Goal: Task Accomplishment & Management: Use online tool/utility

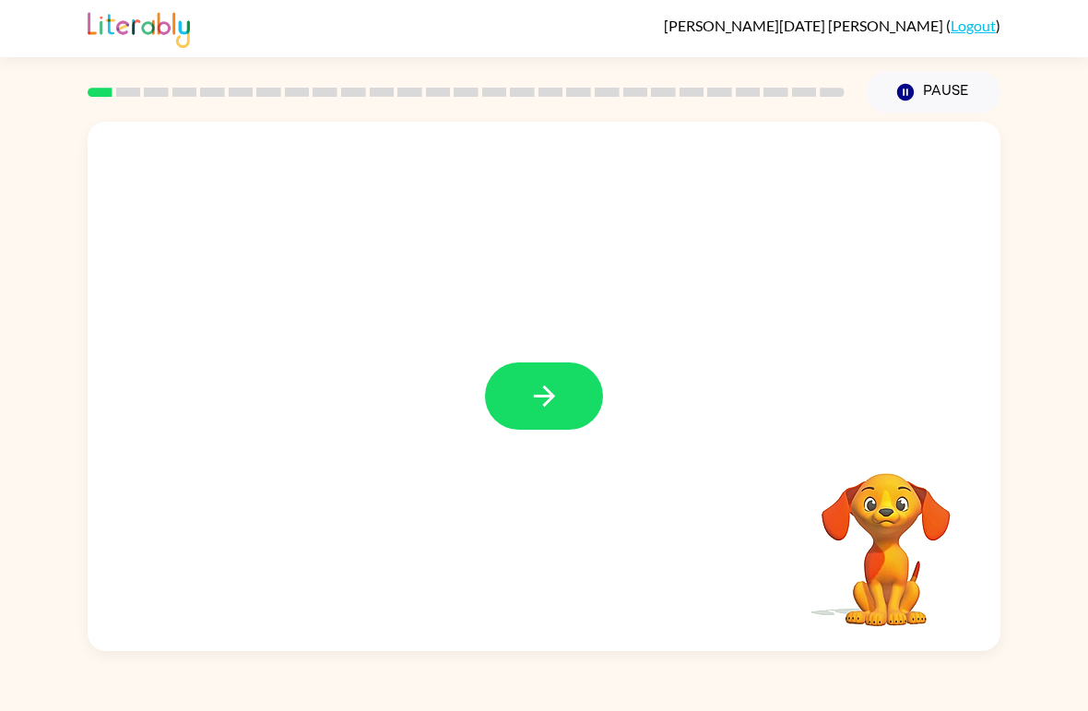
click at [541, 407] on icon "button" at bounding box center [544, 396] width 32 height 32
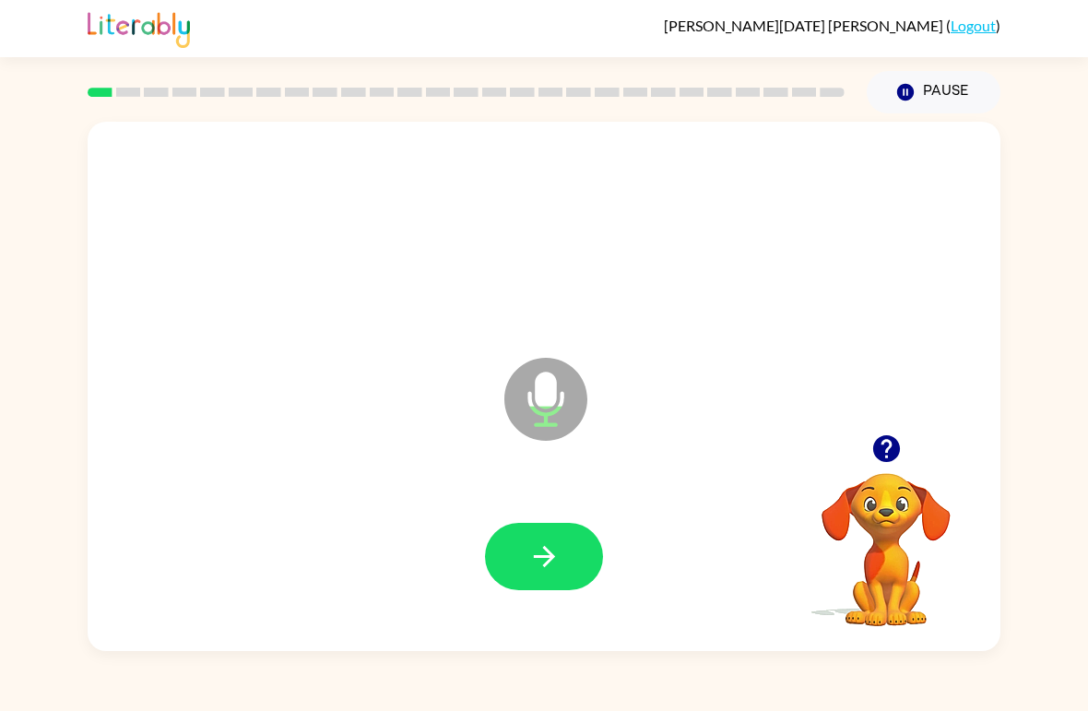
click at [528, 545] on icon "button" at bounding box center [544, 556] width 32 height 32
click at [544, 569] on icon "button" at bounding box center [544, 556] width 32 height 32
click at [928, 89] on button "Pause Pause" at bounding box center [934, 92] width 134 height 42
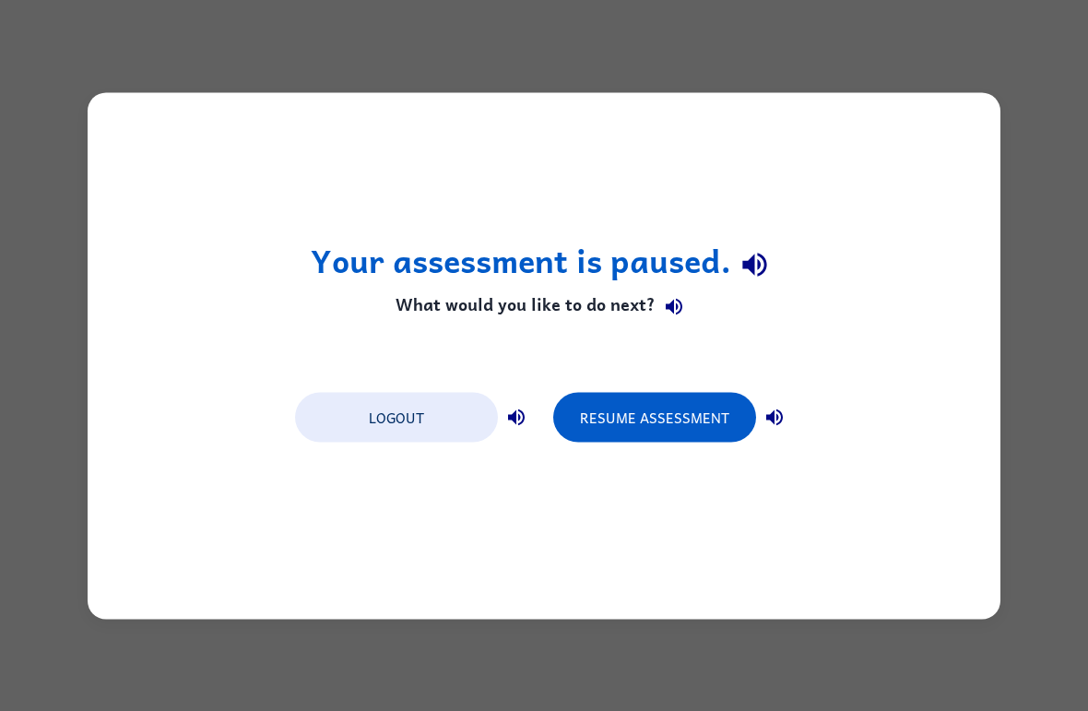
click at [185, 111] on div "Your assessment is paused. What would you like to do next? Logout Resume Assess…" at bounding box center [544, 355] width 913 height 527
click at [376, 424] on button "Logout" at bounding box center [396, 417] width 203 height 50
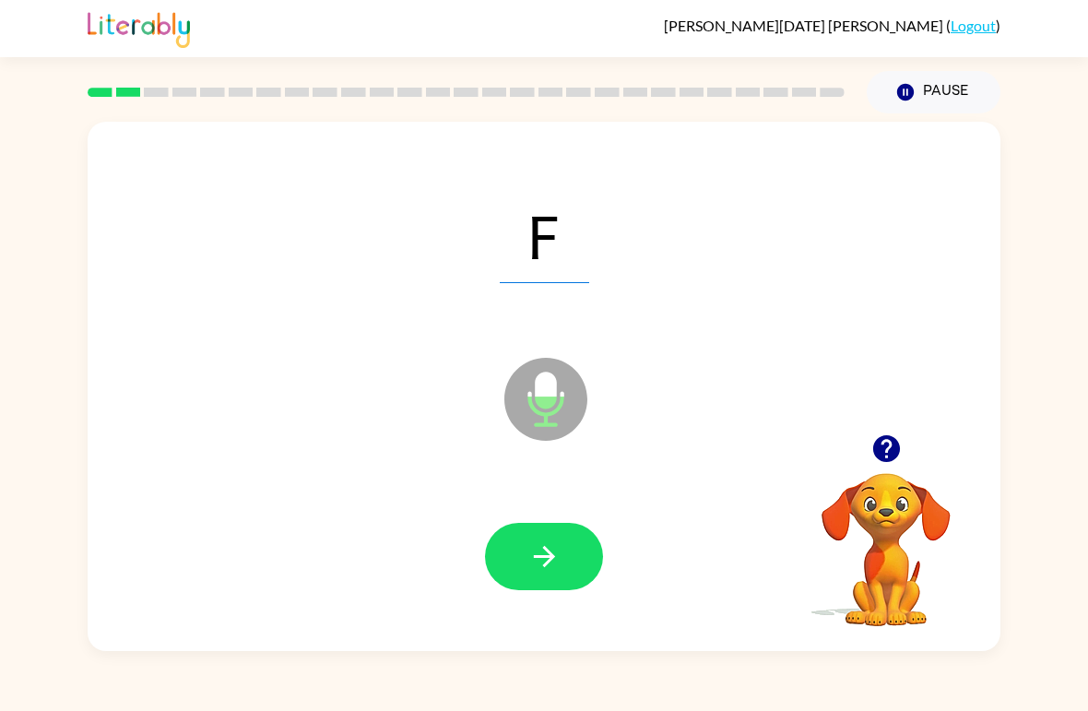
click at [948, 85] on button "Pause Pause" at bounding box center [934, 92] width 134 height 42
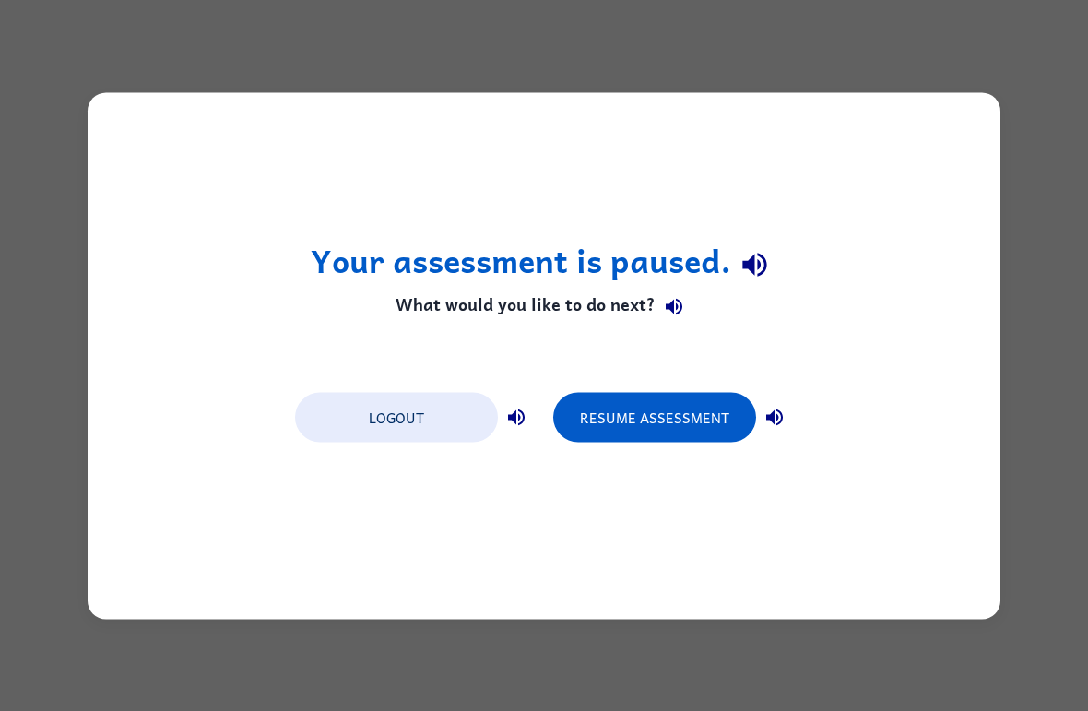
click at [453, 413] on button "Logout" at bounding box center [396, 417] width 203 height 50
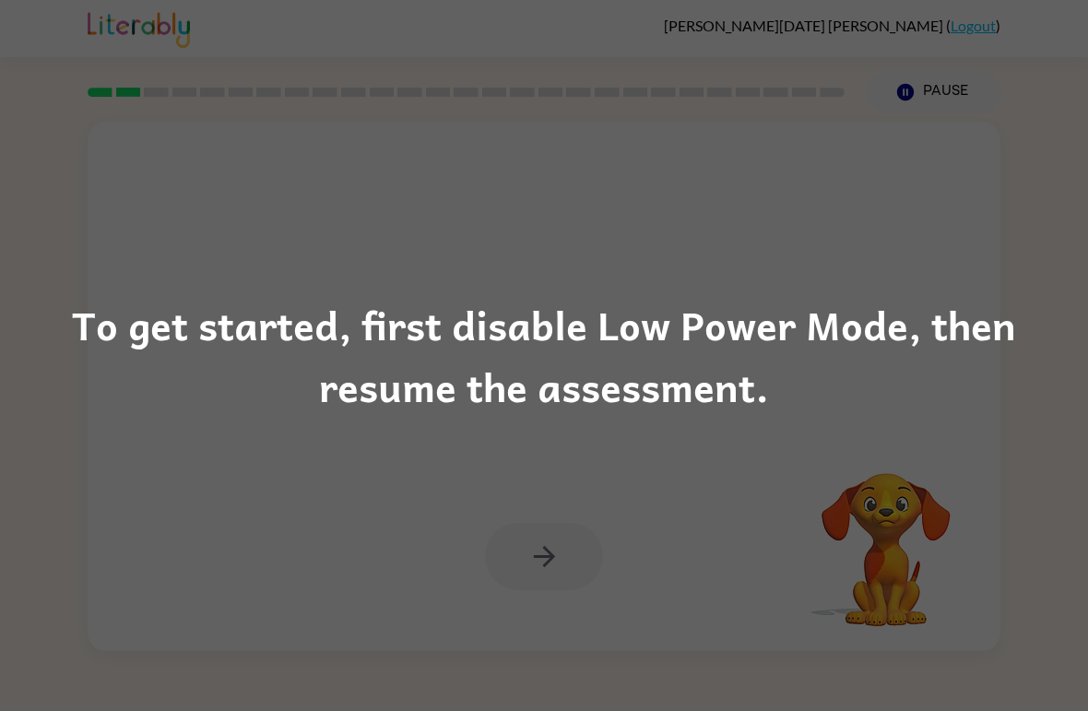
click at [942, 91] on div "To get started, first disable Low Power Mode, then resume the assessment." at bounding box center [544, 355] width 1088 height 711
click at [956, 75] on div "To get started, first disable Low Power Mode, then resume the assessment." at bounding box center [544, 355] width 1088 height 711
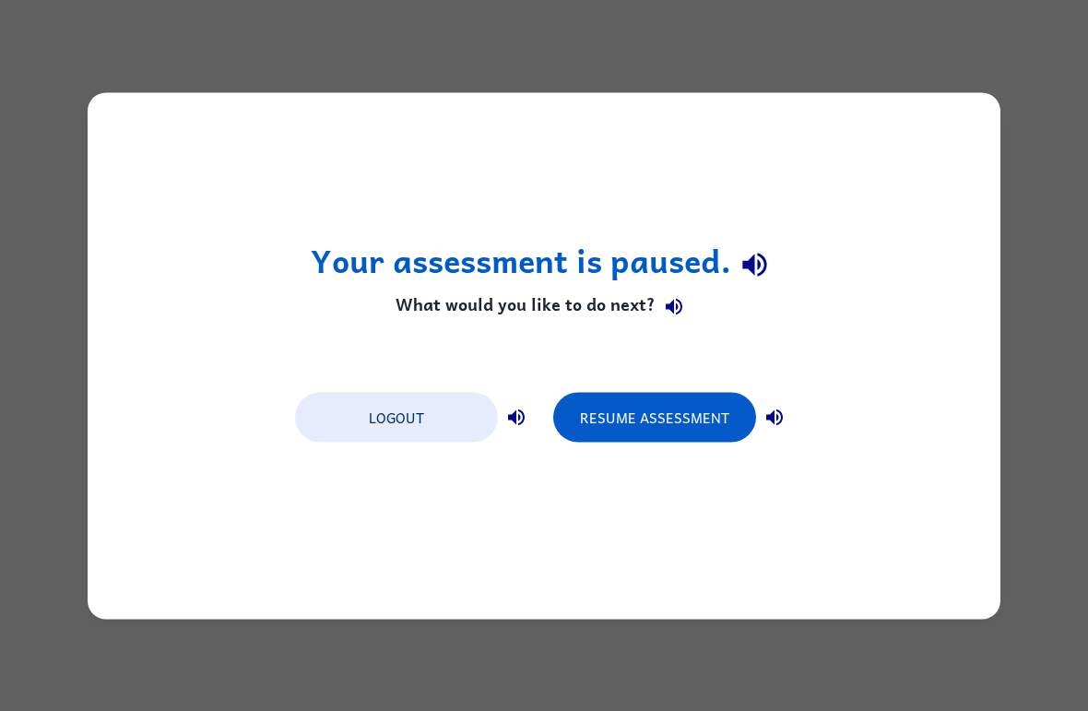
click at [657, 414] on button "Resume Assessment" at bounding box center [654, 417] width 203 height 50
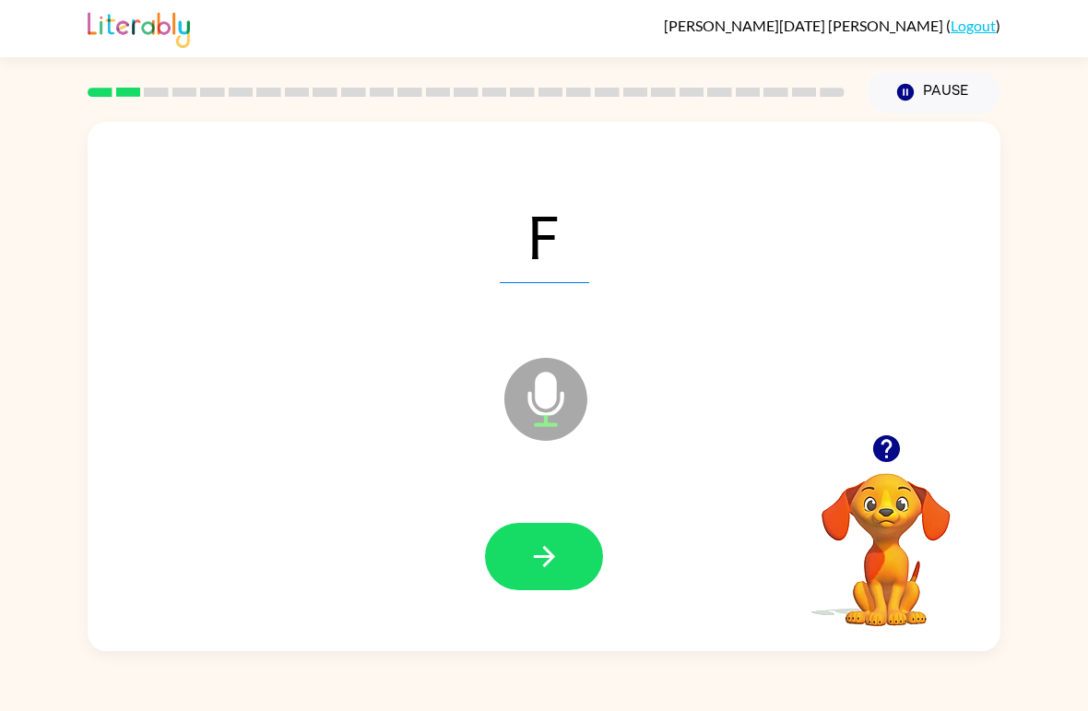
click at [944, 98] on button "Pause Pause" at bounding box center [934, 92] width 134 height 42
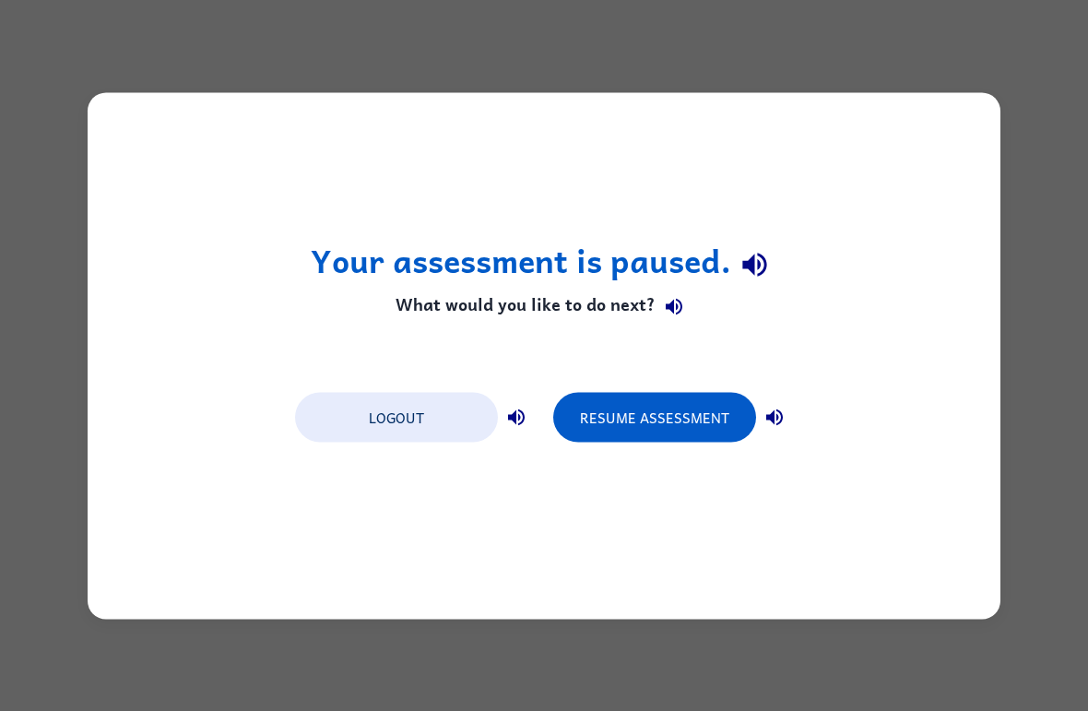
click at [440, 409] on button "Logout" at bounding box center [396, 417] width 203 height 50
click at [431, 423] on button "Logout" at bounding box center [396, 417] width 203 height 50
click at [422, 418] on button "Logout" at bounding box center [396, 417] width 203 height 50
click at [955, 224] on div "Your assessment is paused. What would you like to do next? Logout Resume Assess…" at bounding box center [544, 355] width 913 height 527
click at [407, 419] on button "Logout" at bounding box center [396, 417] width 203 height 50
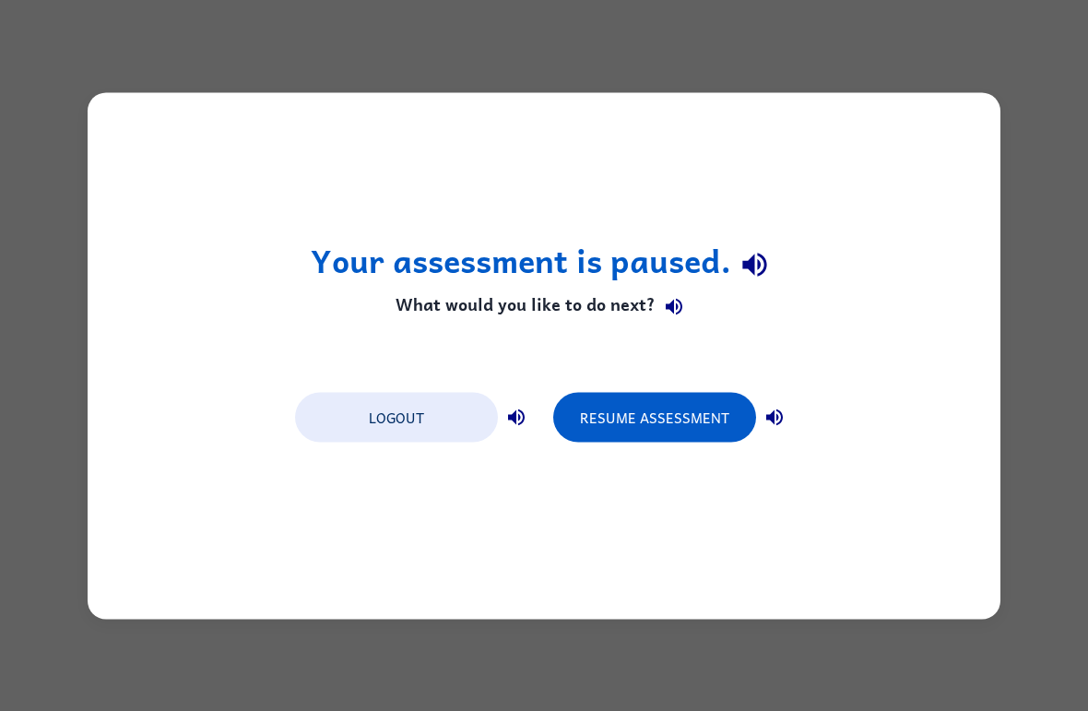
click at [982, 343] on div "Your assessment is paused. What would you like to do next? Logout Resume Assess…" at bounding box center [544, 355] width 913 height 527
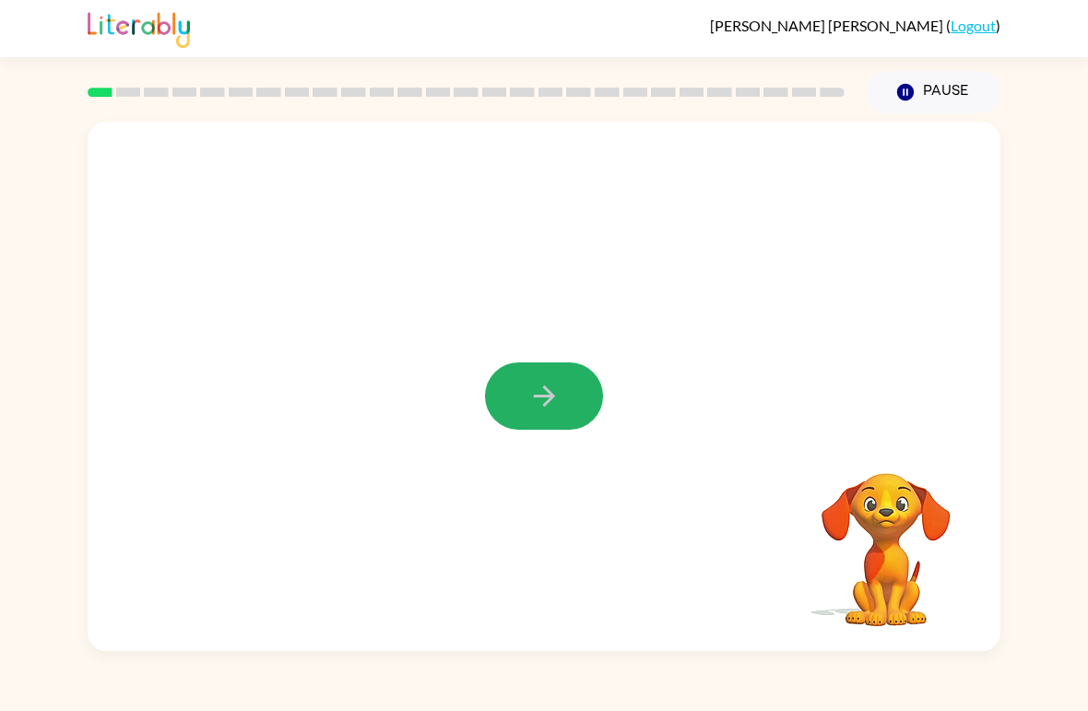
click at [563, 388] on button "button" at bounding box center [544, 395] width 118 height 67
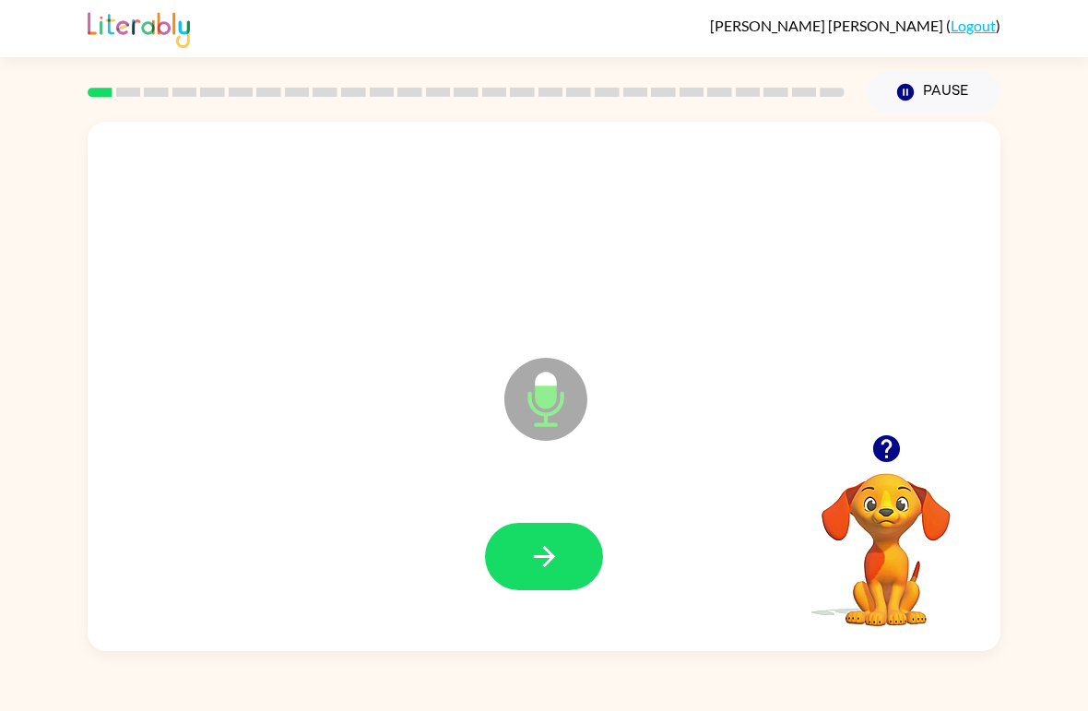
click at [553, 552] on icon "button" at bounding box center [544, 556] width 32 height 32
click at [943, 92] on button "Pause Pause" at bounding box center [934, 92] width 134 height 42
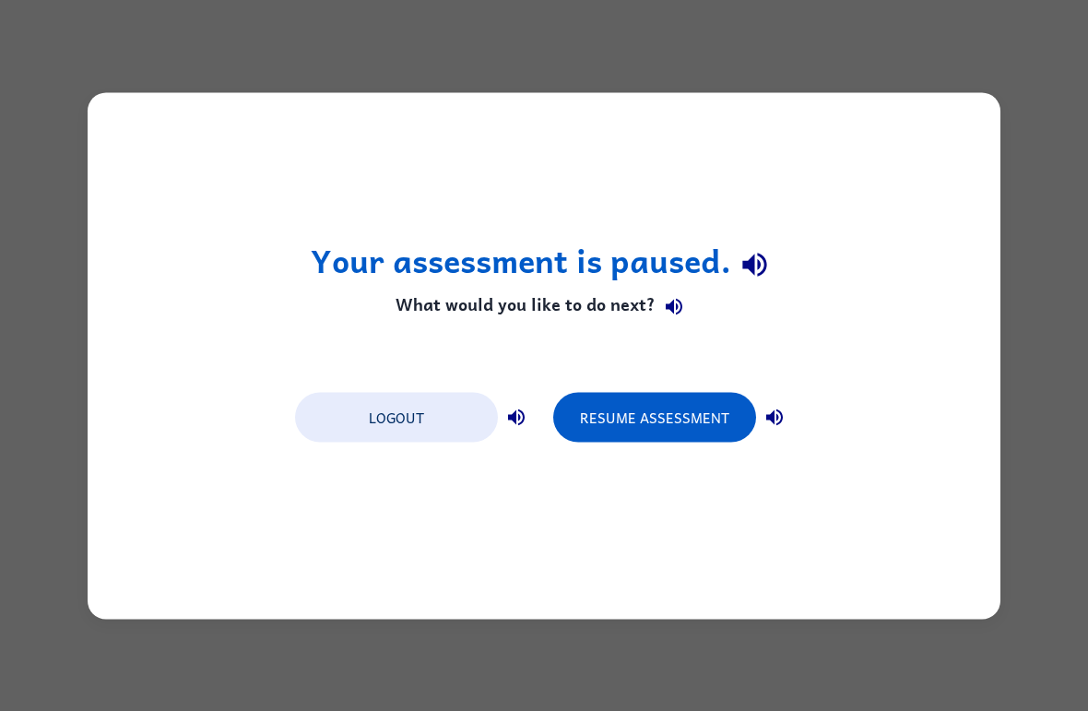
click at [415, 425] on button "Logout" at bounding box center [396, 417] width 203 height 50
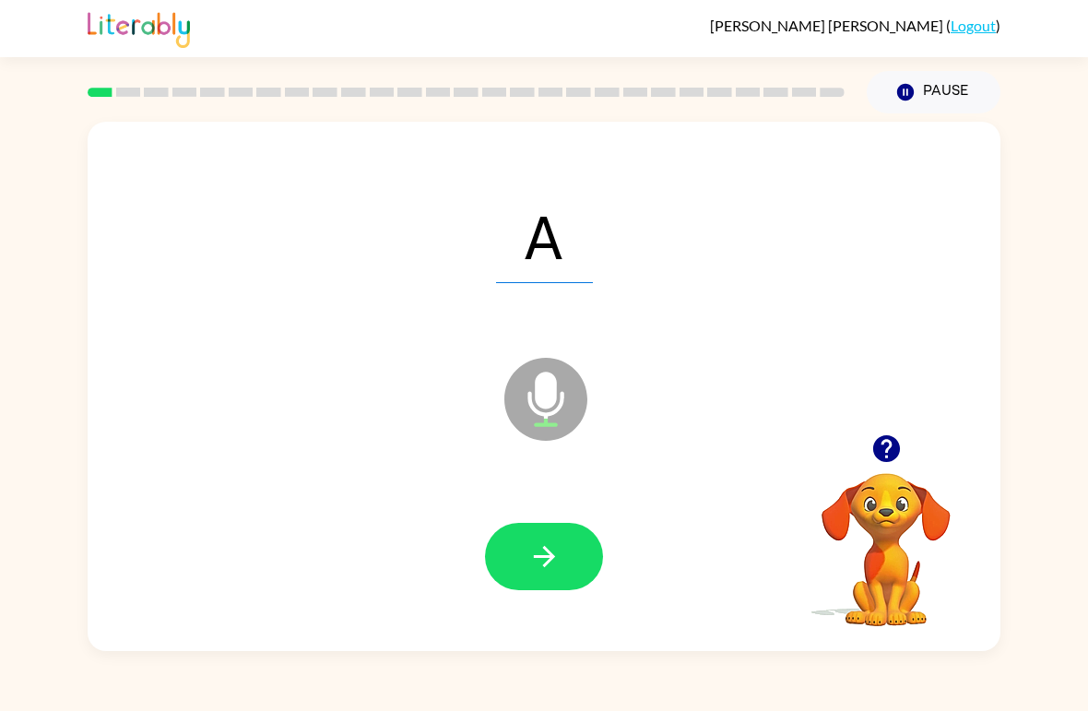
click at [949, 105] on button "Pause Pause" at bounding box center [934, 92] width 134 height 42
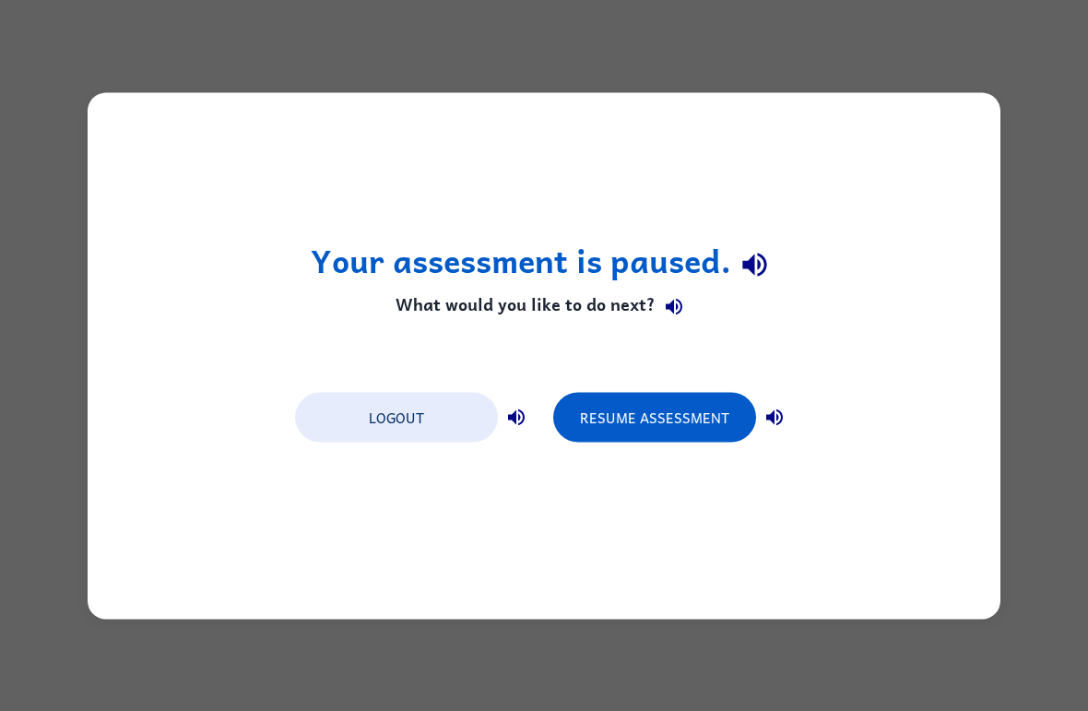
click at [440, 423] on button "Logout" at bounding box center [396, 417] width 203 height 50
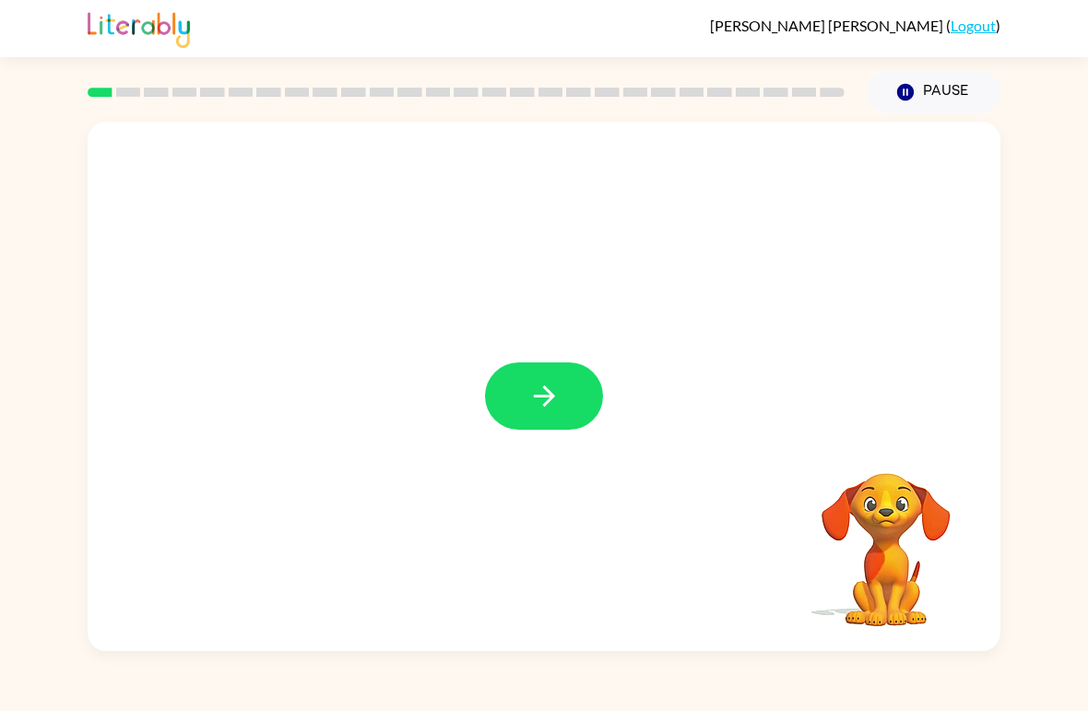
click at [562, 404] on button "button" at bounding box center [544, 395] width 118 height 67
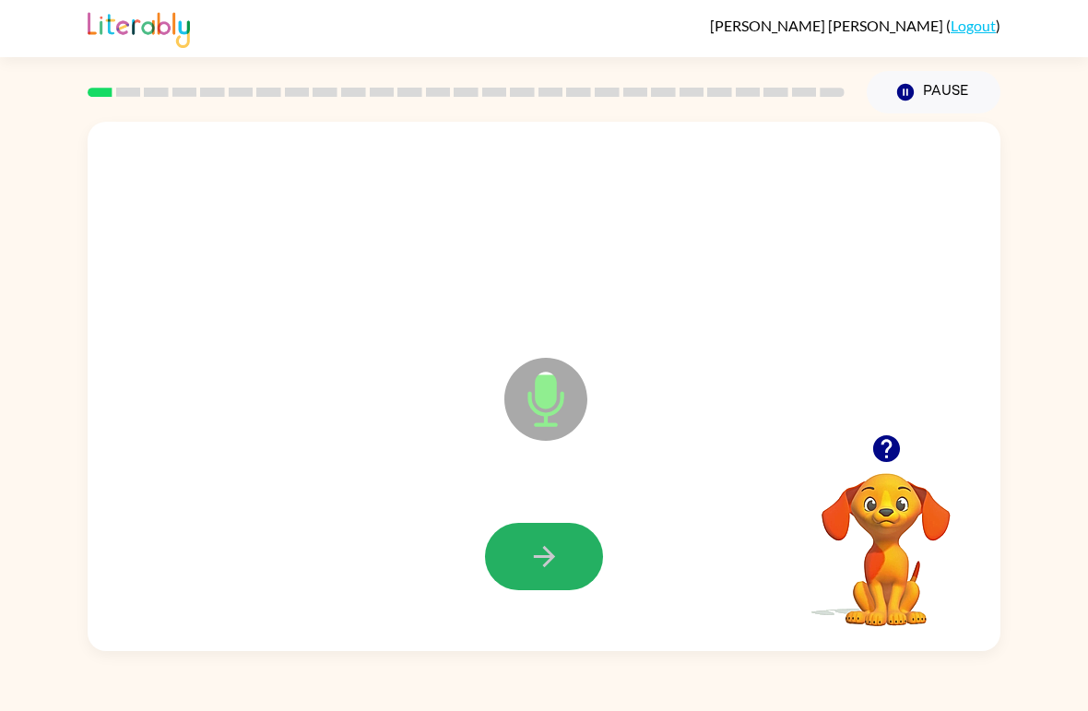
click at [574, 555] on button "button" at bounding box center [544, 556] width 118 height 67
click at [553, 553] on icon "button" at bounding box center [544, 556] width 32 height 32
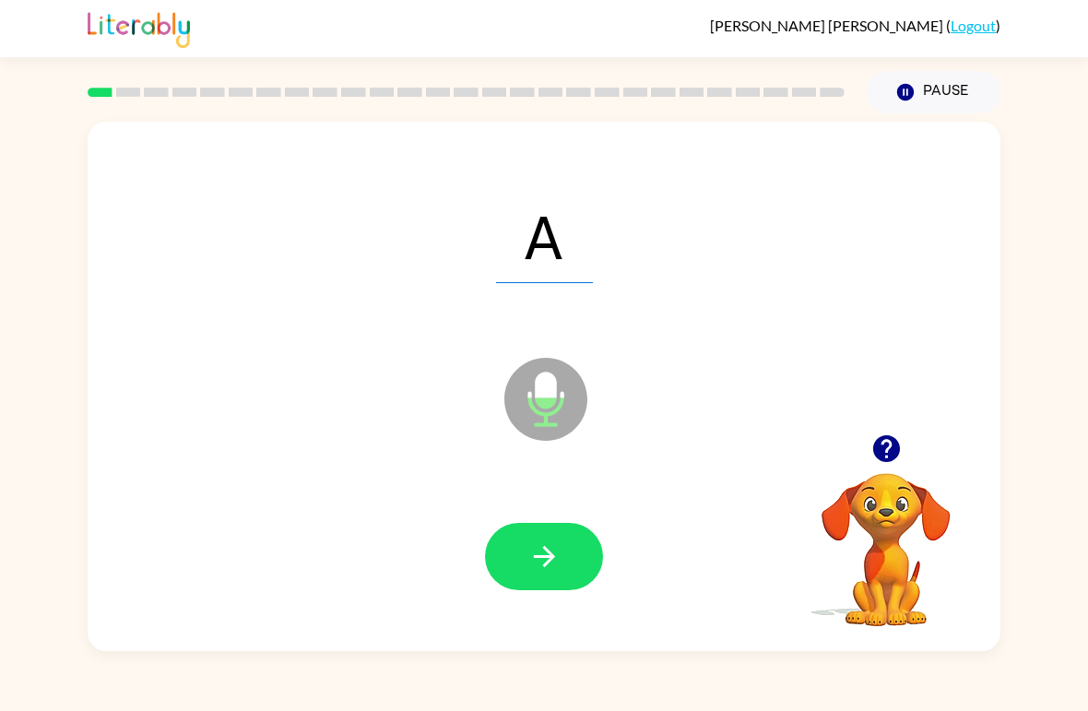
click at [956, 97] on button "Pause Pause" at bounding box center [934, 92] width 134 height 42
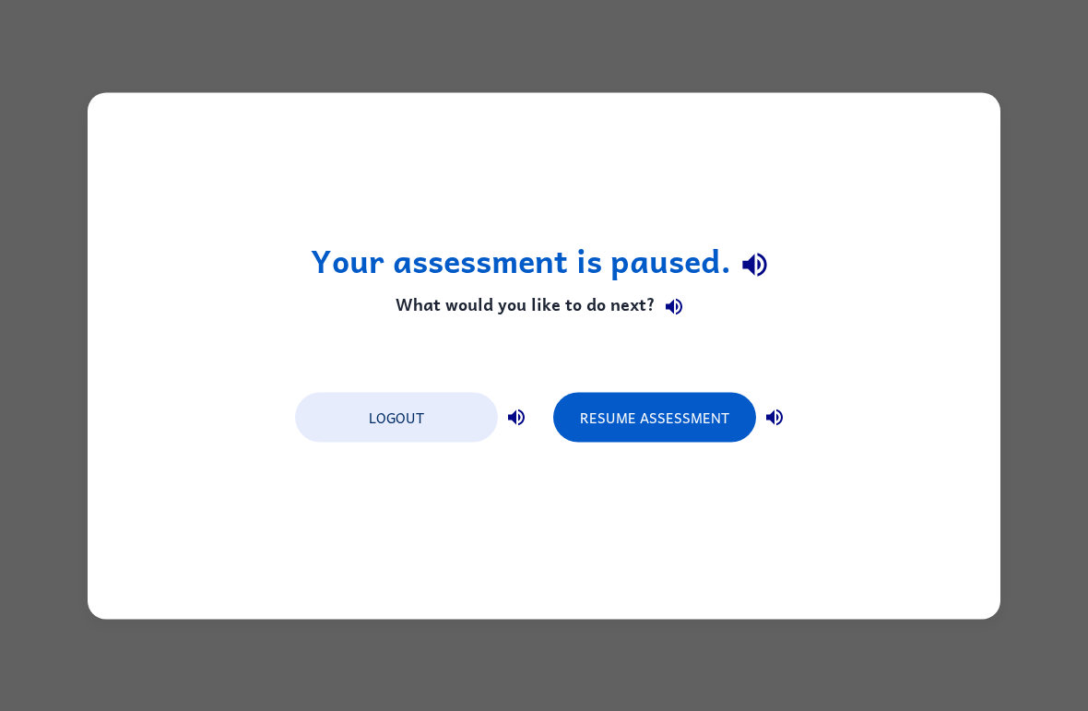
click at [884, 526] on div "Your assessment is paused. What would you like to do next? Logout Resume Assess…" at bounding box center [544, 355] width 913 height 527
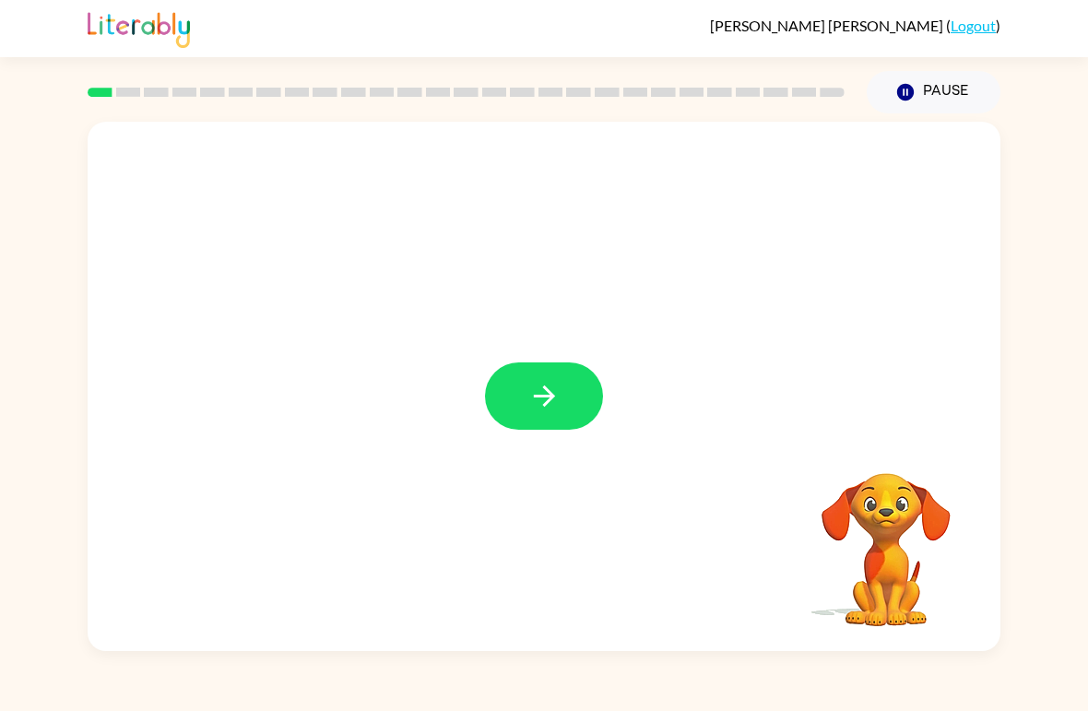
click at [574, 398] on button "button" at bounding box center [544, 395] width 118 height 67
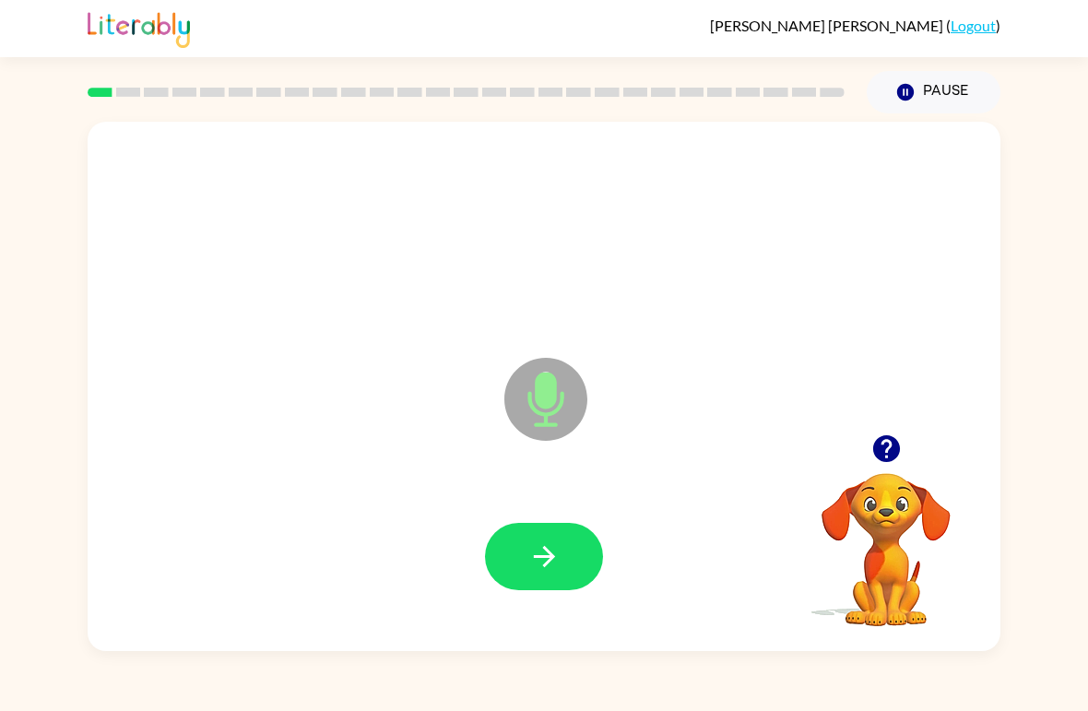
click at [580, 562] on button "button" at bounding box center [544, 556] width 118 height 67
click at [947, 89] on button "Pause Pause" at bounding box center [934, 92] width 134 height 42
